Goal: Communication & Community: Ask a question

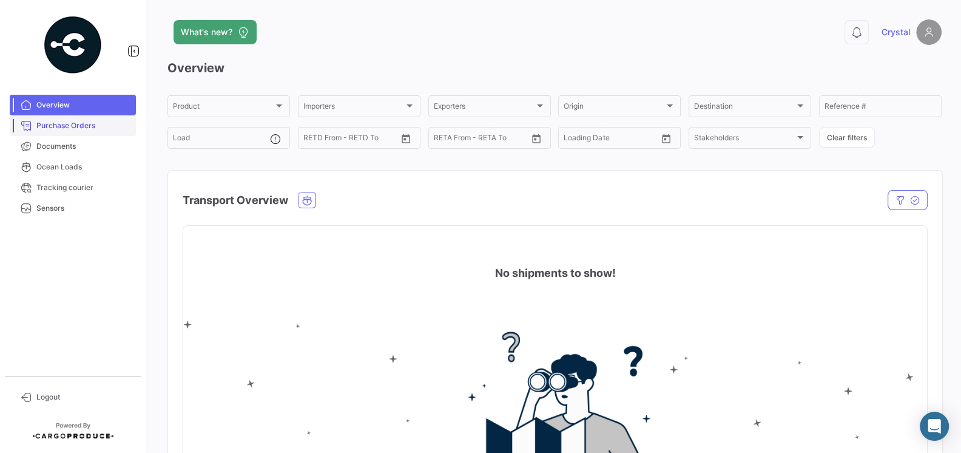
click at [80, 126] on span "Purchase Orders" at bounding box center [83, 125] width 95 height 11
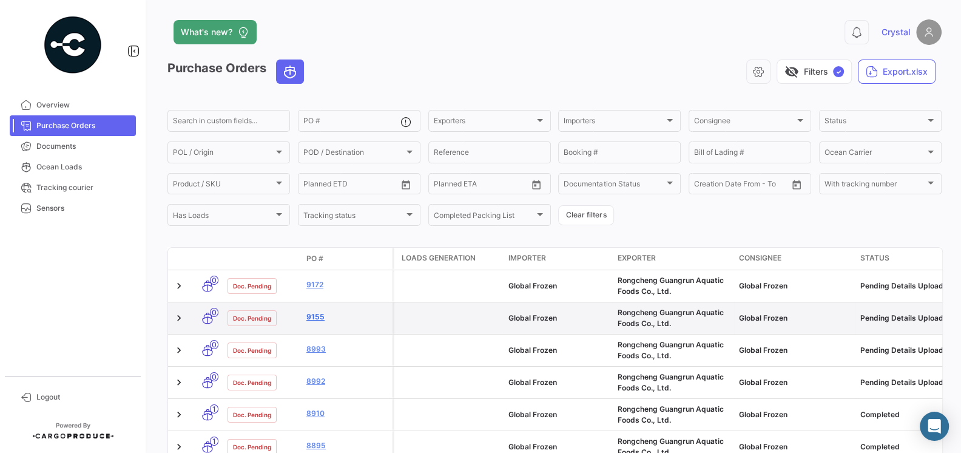
click at [312, 316] on link "9155" at bounding box center [346, 316] width 81 height 11
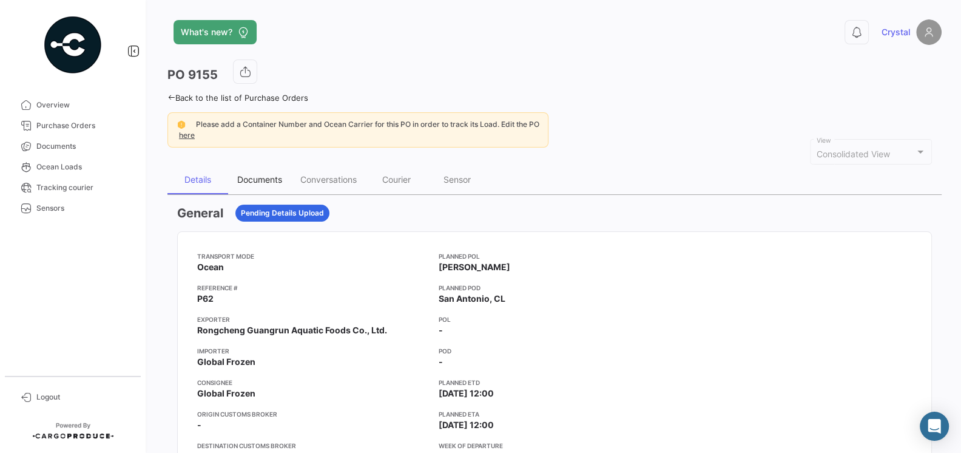
click at [258, 183] on div "Documents" at bounding box center [259, 179] width 45 height 10
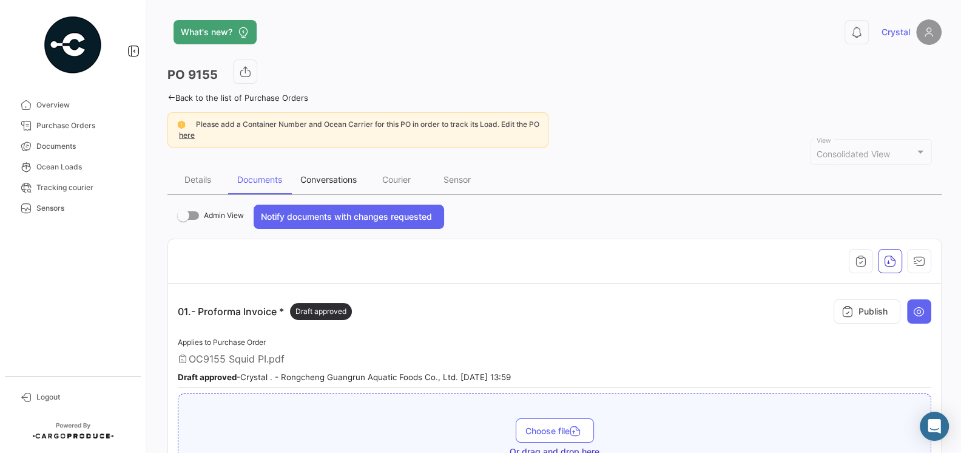
click at [336, 178] on div "Conversations" at bounding box center [328, 179] width 56 height 10
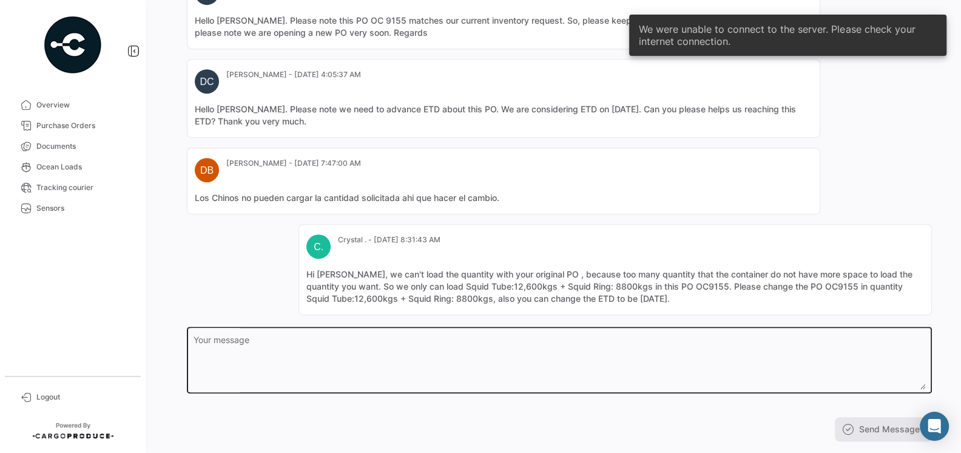
scroll to position [490, 0]
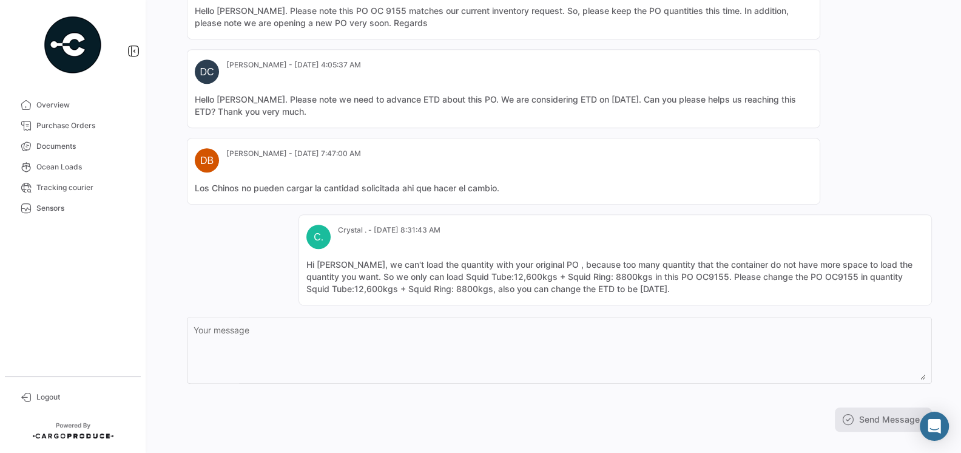
click at [500, 184] on mat-card-content "Los Chinos no pueden cargar la cantidad solicitada ahi que hacer el cambio." at bounding box center [504, 188] width 618 height 12
drag, startPoint x: 500, startPoint y: 184, endPoint x: 194, endPoint y: 187, distance: 306.4
click at [194, 187] on mat-card "DB [PERSON_NAME] - [DATE] 7:47:00 AM Los Chinos no pueden cargar la cantidad so…" at bounding box center [503, 171] width 633 height 67
copy mat-card-content "Los Chinos no pueden cargar la cantidad solicitada ahi que hacer el cambio"
click at [675, 288] on mat-card-content "Hi [PERSON_NAME], we can't load the quantity with your original PO , because to…" at bounding box center [615, 276] width 618 height 36
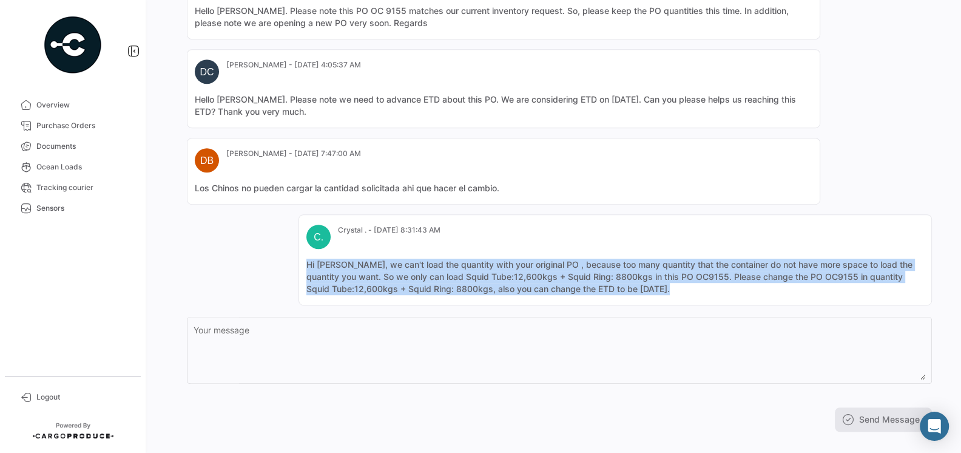
drag, startPoint x: 675, startPoint y: 288, endPoint x: 305, endPoint y: 261, distance: 371.1
click at [305, 261] on mat-card "C. Crystal . - [DATE] 8:31:43 AM Hi [PERSON_NAME], we can't load the quantity w…" at bounding box center [615, 259] width 633 height 91
copy mat-card-content "Hi [PERSON_NAME], we can't load the quantity with your original PO , because to…"
click at [70, 132] on link "Purchase Orders" at bounding box center [73, 125] width 126 height 21
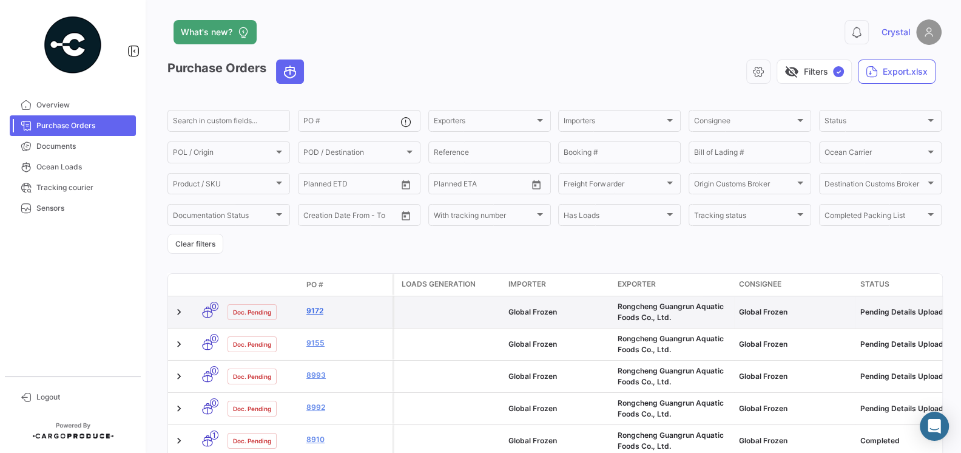
click at [317, 311] on link "9172" at bounding box center [346, 310] width 81 height 11
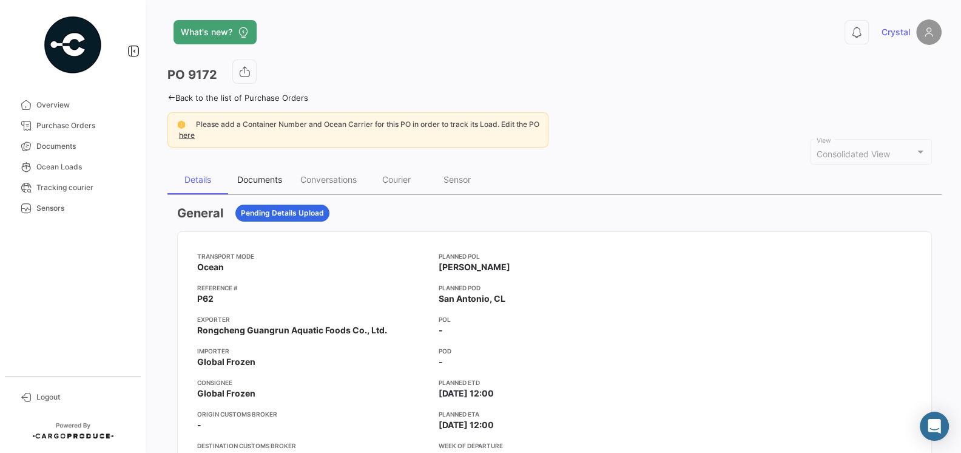
click at [259, 184] on div "Documents" at bounding box center [259, 179] width 63 height 29
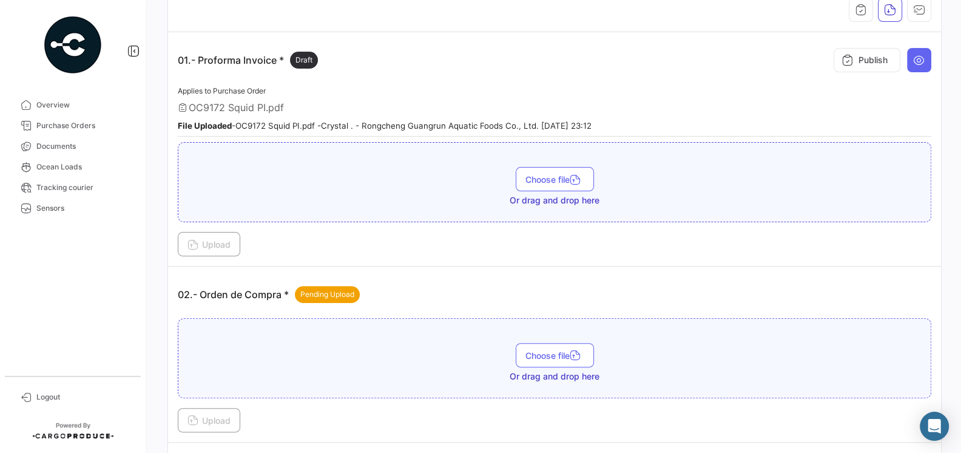
scroll to position [240, 0]
click at [332, 290] on span "Pending Upload" at bounding box center [327, 295] width 54 height 11
click at [391, 277] on div "02.- Orden de Compra * Pending Upload" at bounding box center [555, 295] width 754 height 36
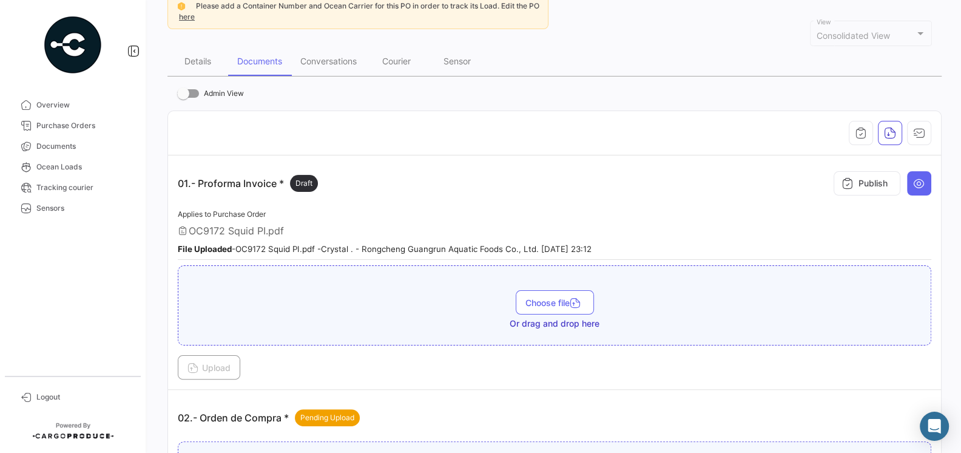
scroll to position [0, 0]
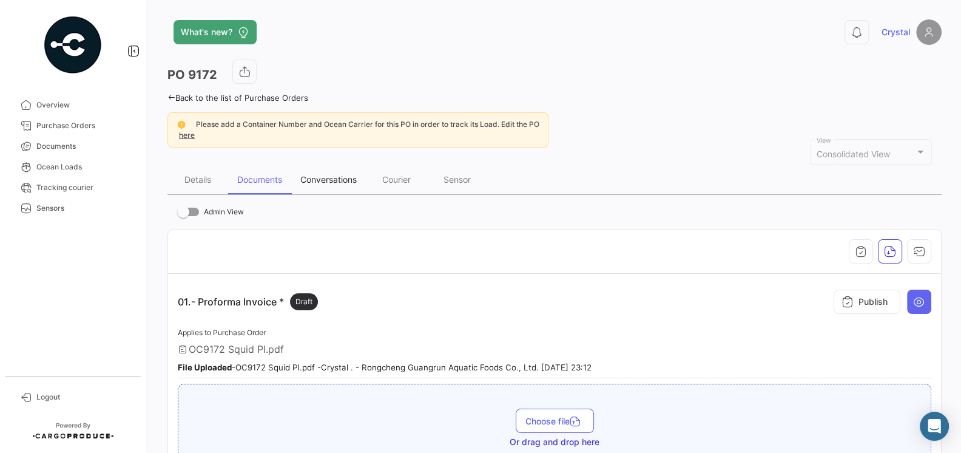
click at [328, 184] on div "Conversations" at bounding box center [328, 179] width 75 height 29
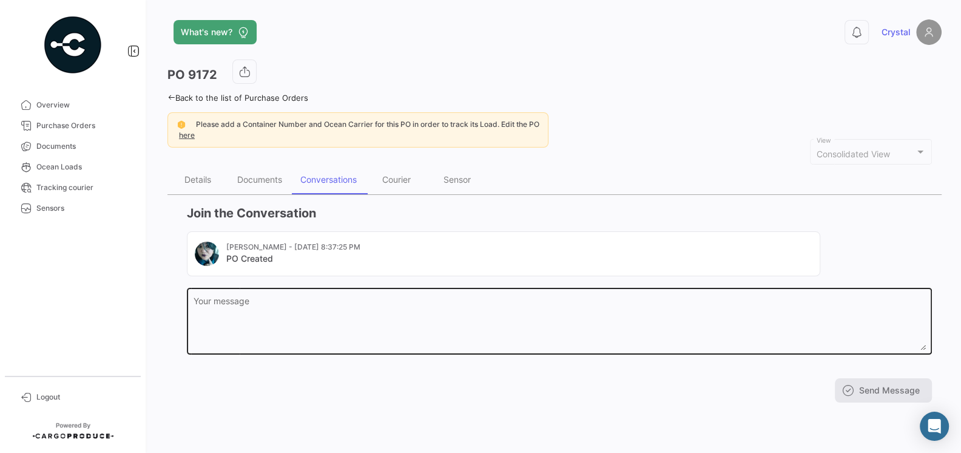
click at [349, 317] on textarea "Your message" at bounding box center [560, 323] width 732 height 53
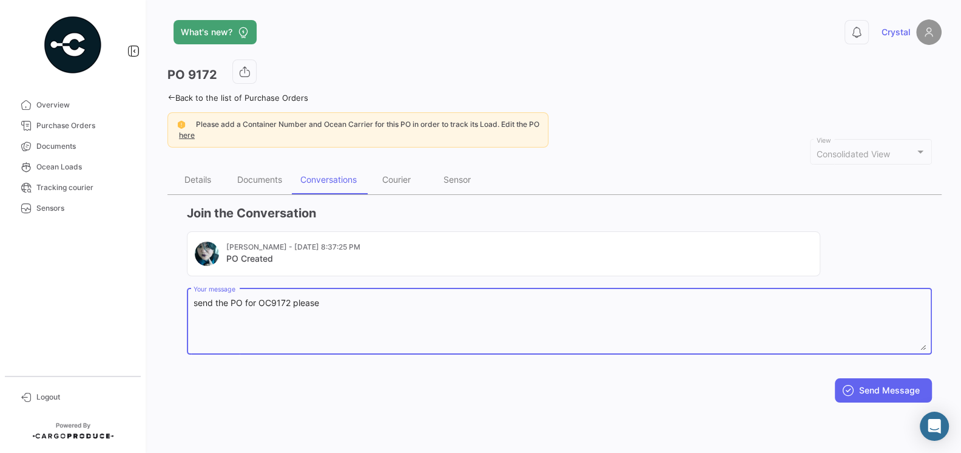
click at [211, 303] on textarea "send the PO for OC9172 please" at bounding box center [560, 323] width 732 height 53
click at [414, 303] on textarea "would you please upload the PO for OC9172 please" at bounding box center [560, 323] width 732 height 53
click at [194, 305] on textarea "would you please upload the PO for OC9172 in this system?" at bounding box center [560, 323] width 732 height 53
type textarea "hola, would you please upload the PO for OC9172 in this system?"
click at [888, 388] on button "Send Message" at bounding box center [883, 390] width 97 height 24
